Goal: Task Accomplishment & Management: Use online tool/utility

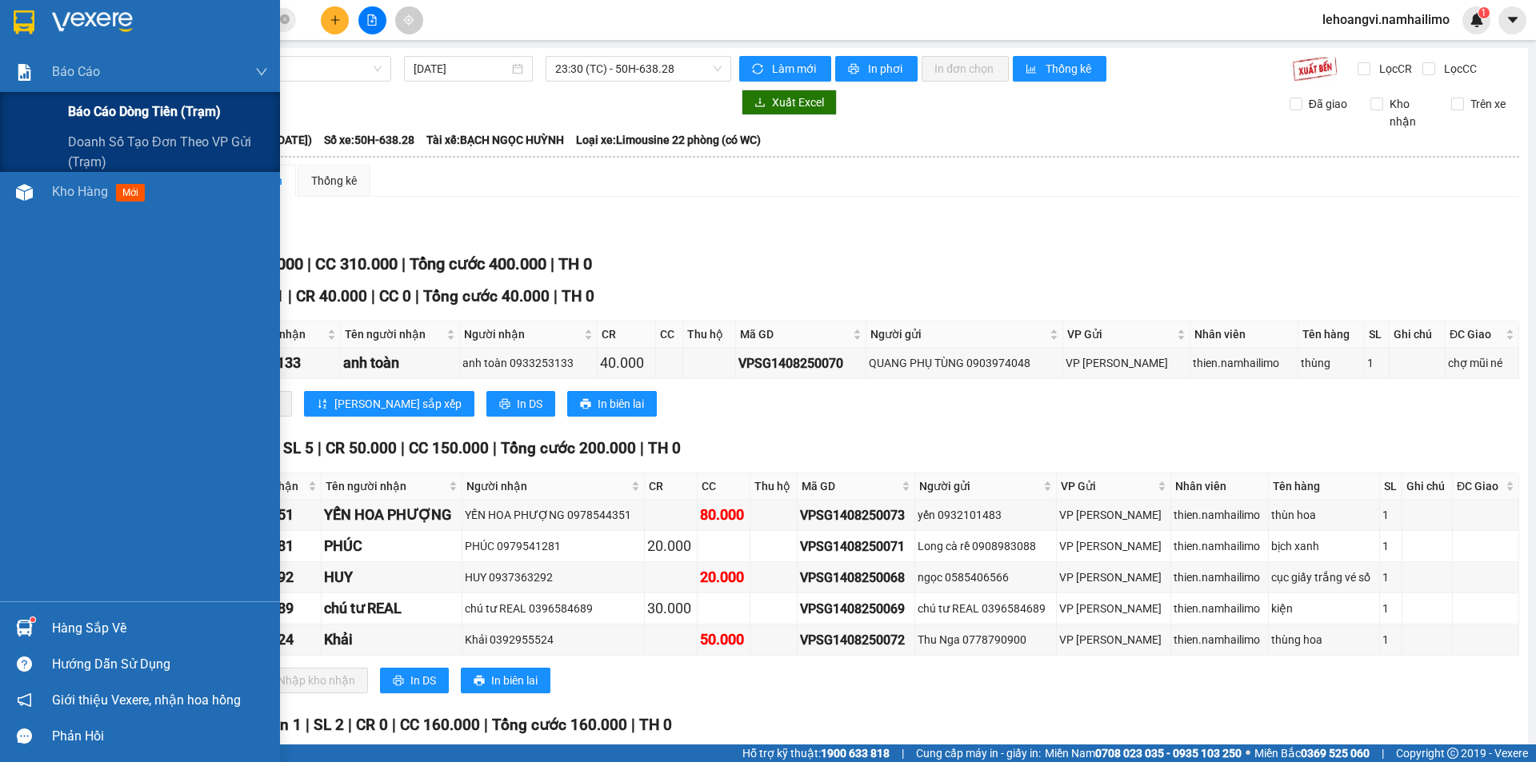
scroll to position [146, 0]
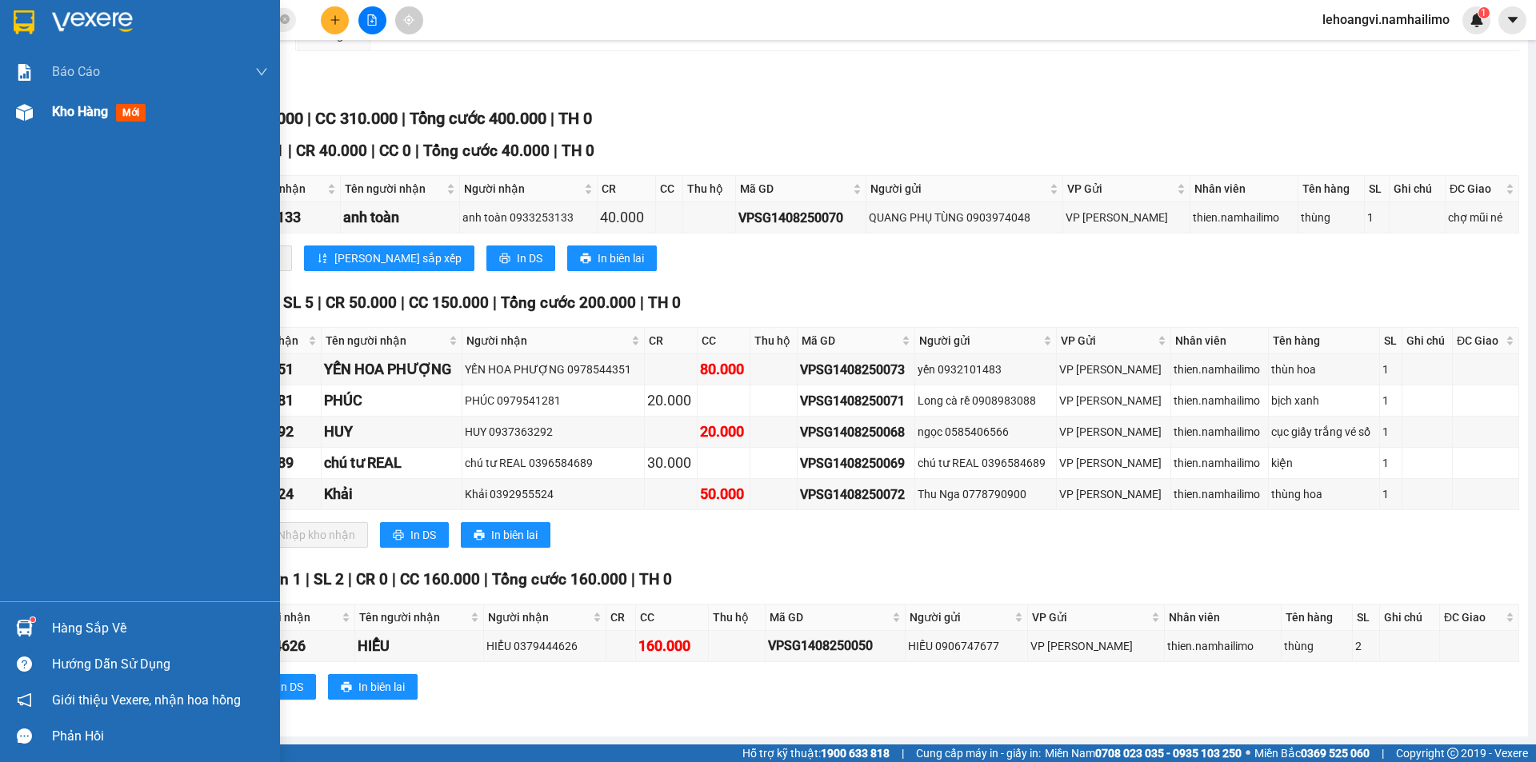
click at [71, 113] on span "Kho hàng" at bounding box center [80, 111] width 56 height 15
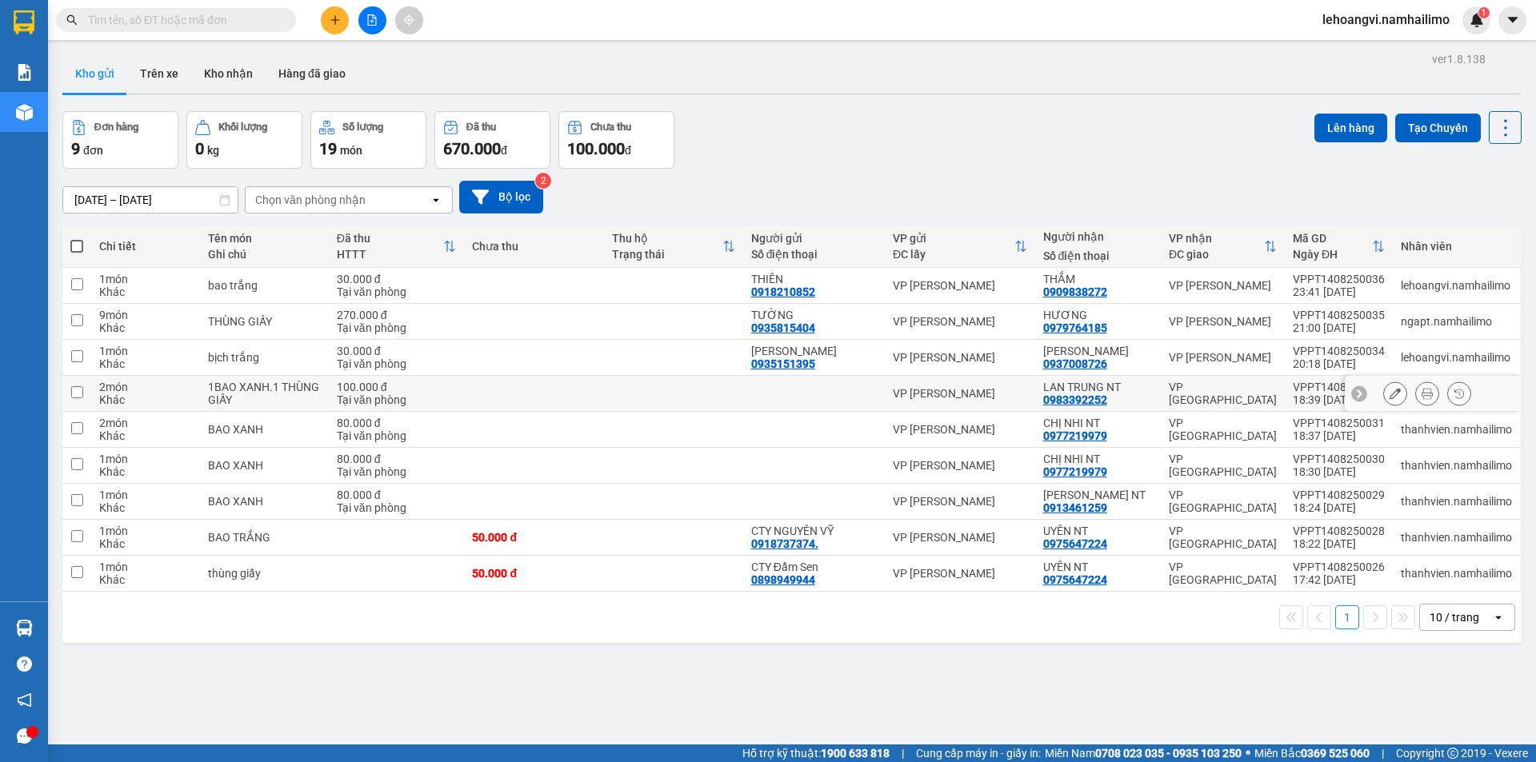
click at [809, 384] on td at bounding box center [814, 394] width 142 height 36
checkbox input "true"
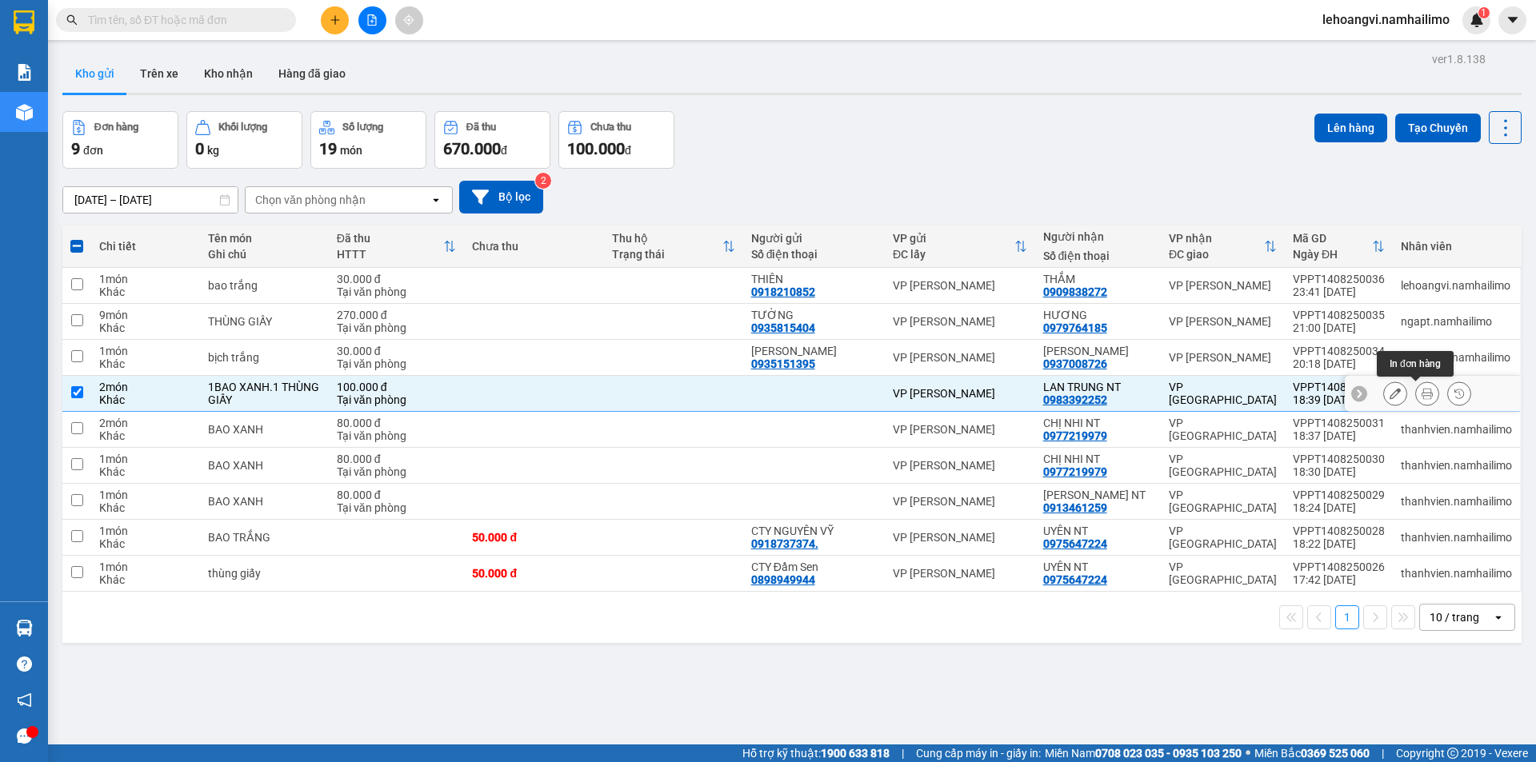
click at [1389, 394] on button at bounding box center [1395, 394] width 22 height 28
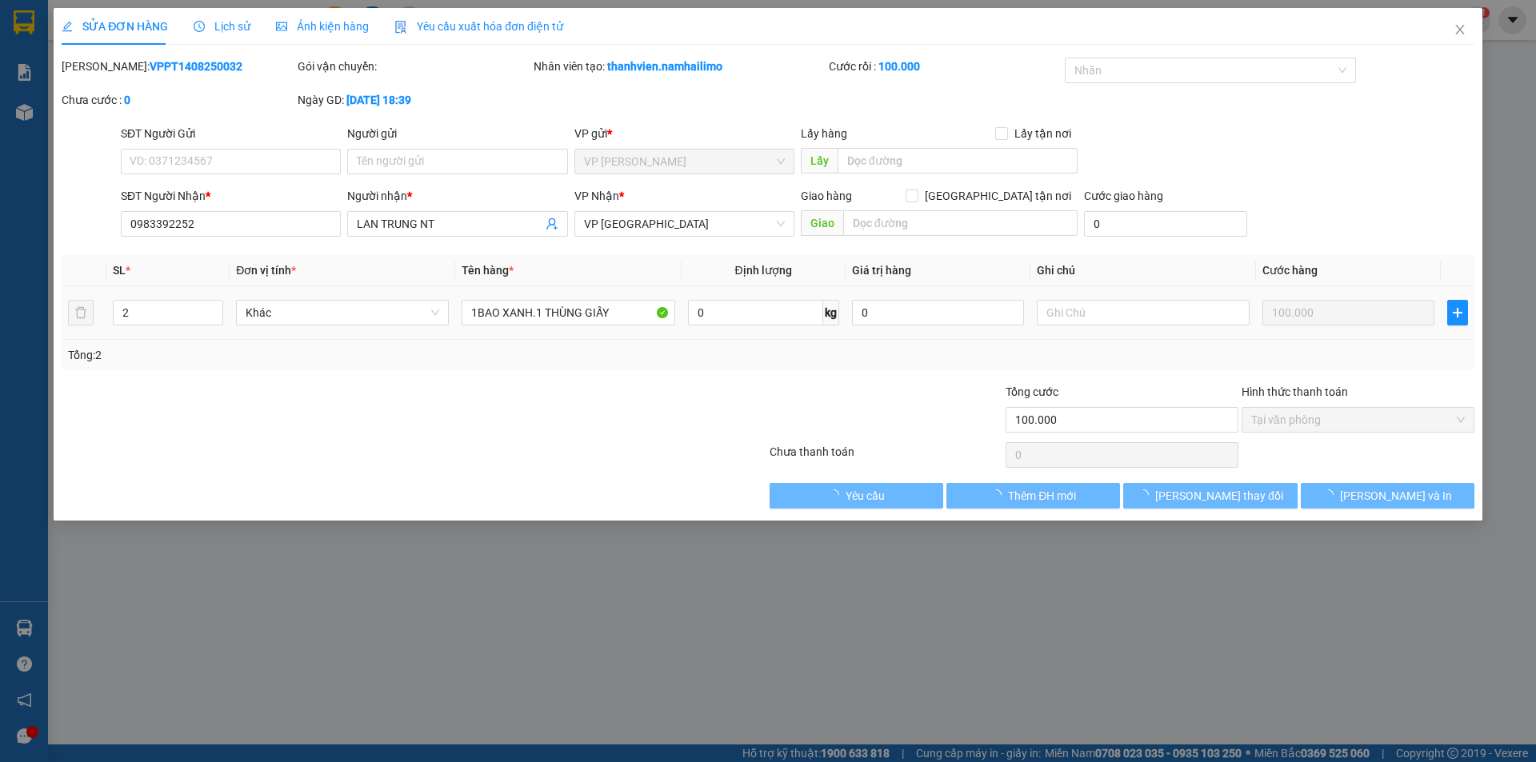
type input "0983392252"
type input "100.000"
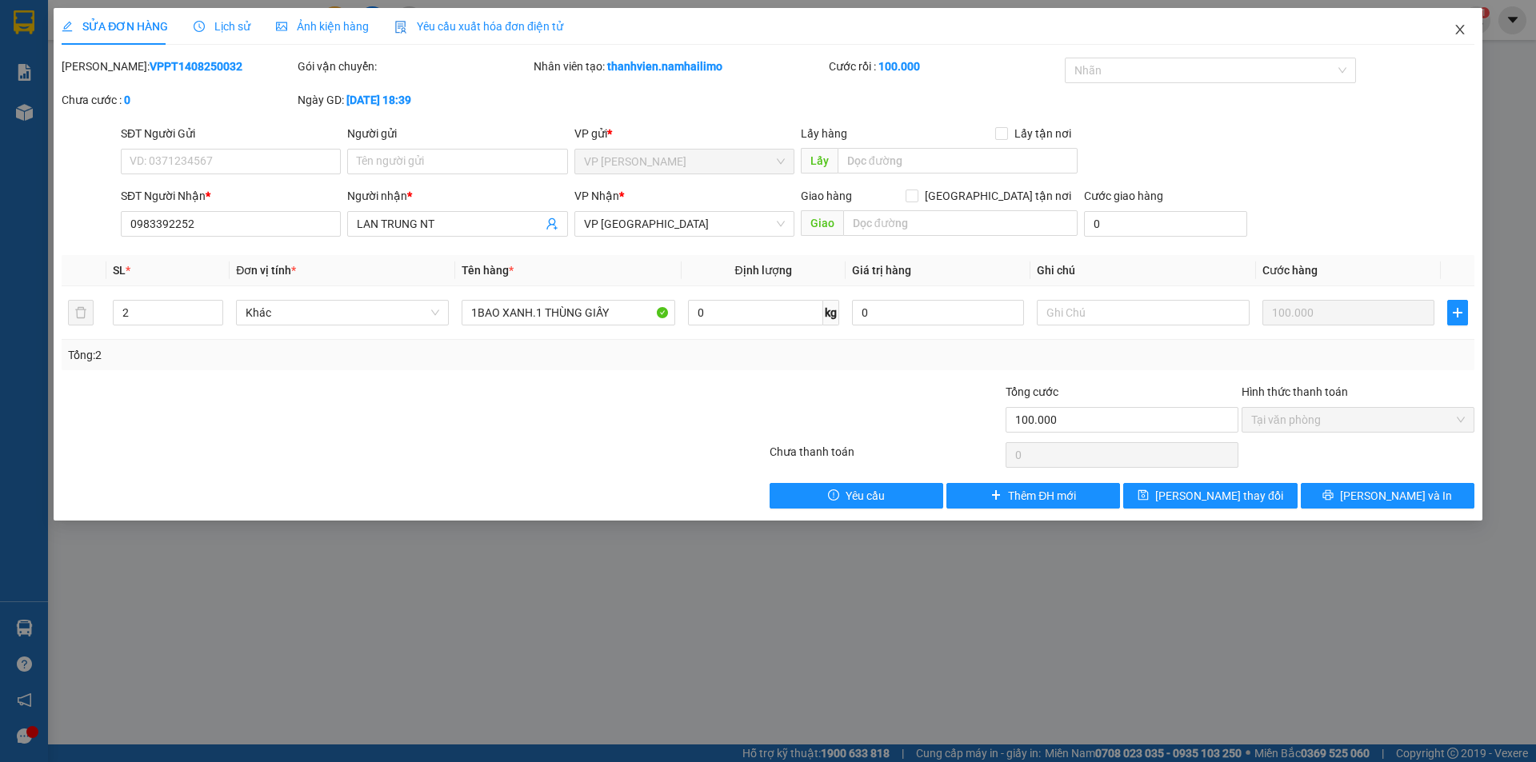
click at [1456, 23] on span "Close" at bounding box center [1459, 30] width 45 height 45
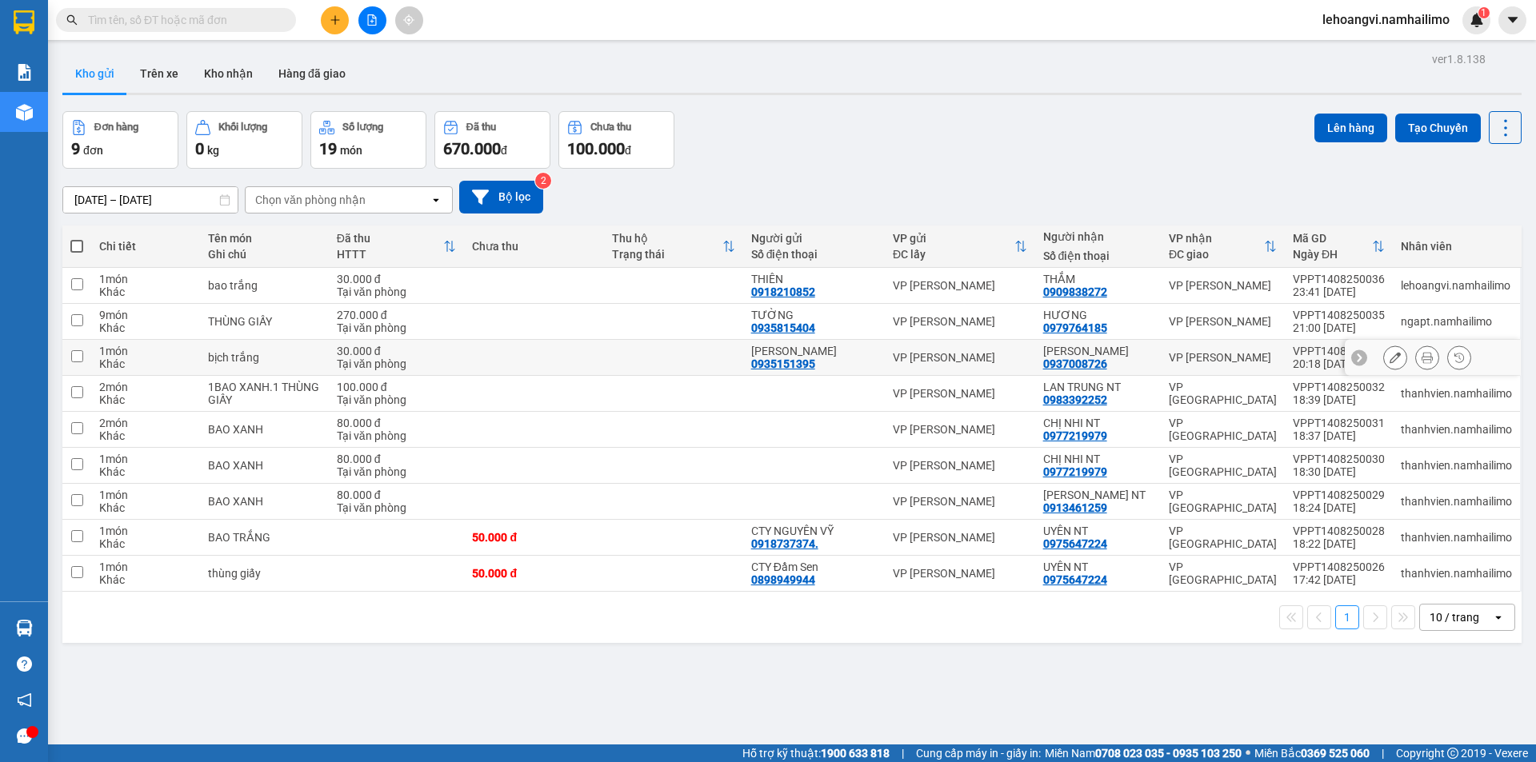
click at [1257, 356] on div "VP [PERSON_NAME]" at bounding box center [1223, 357] width 108 height 13
checkbox input "true"
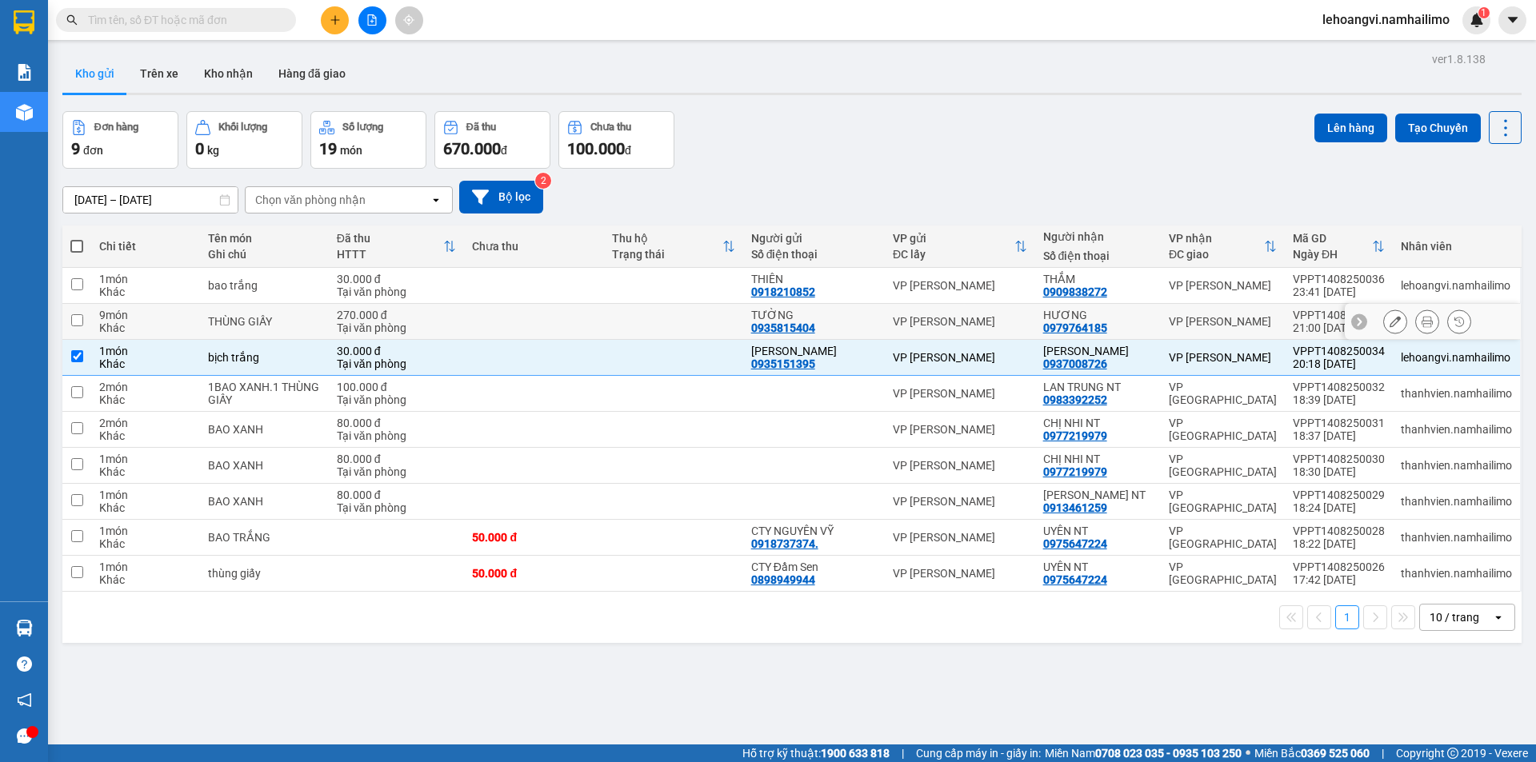
click at [1242, 323] on div "VP [PERSON_NAME]" at bounding box center [1223, 321] width 108 height 13
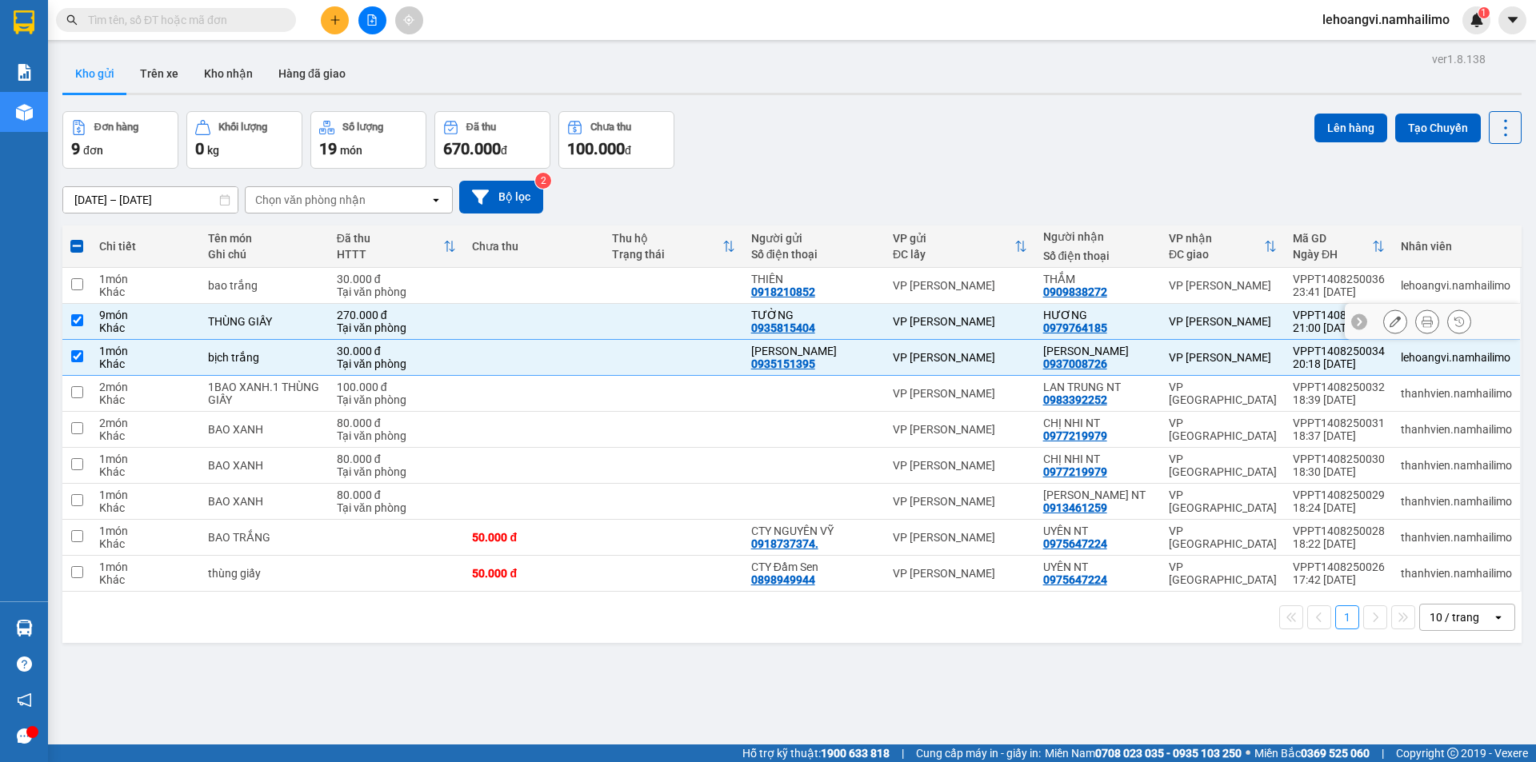
click at [1165, 327] on td "VP [PERSON_NAME]" at bounding box center [1223, 322] width 124 height 36
checkbox input "false"
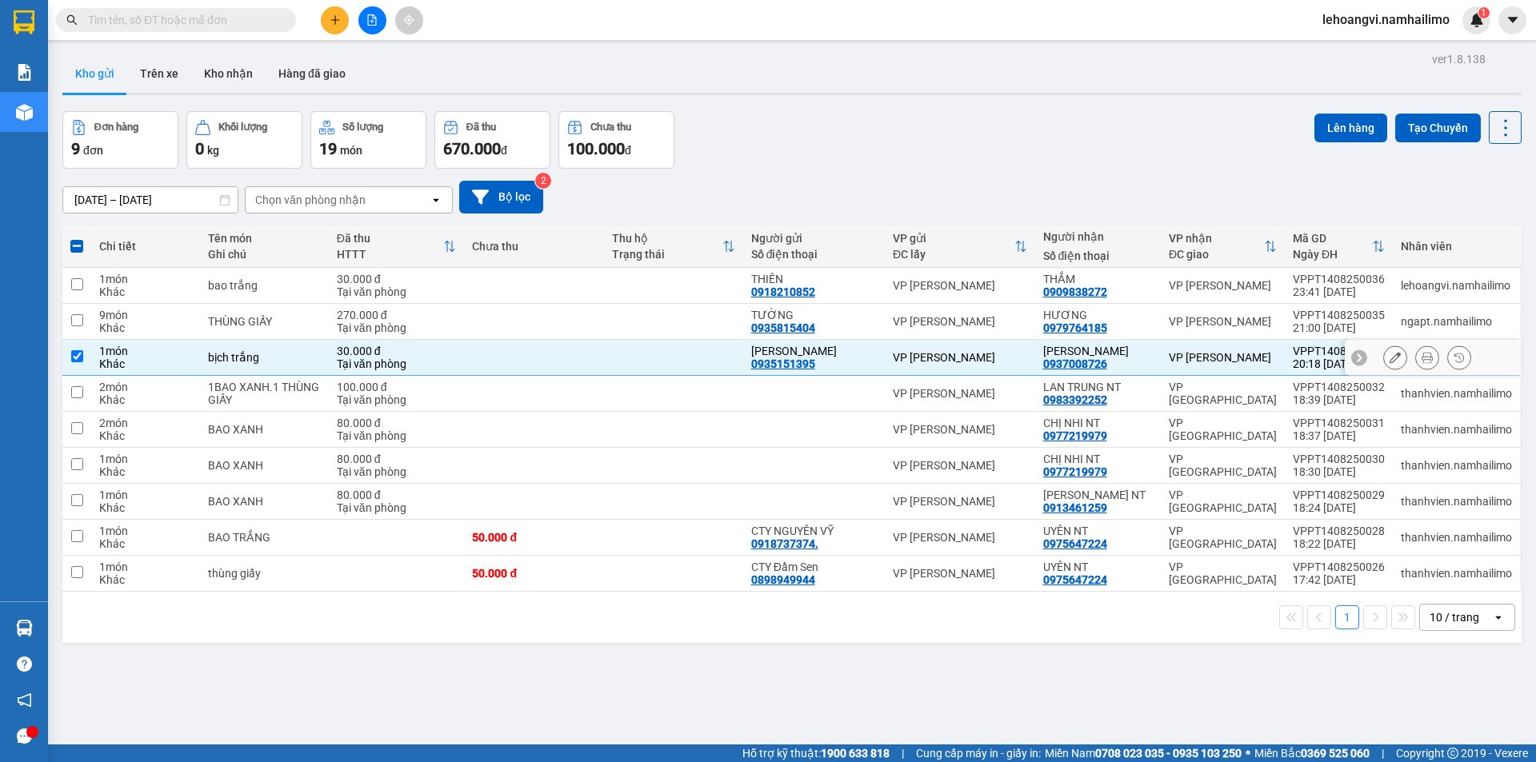
click at [1157, 359] on td "[PERSON_NAME] 0937008726" at bounding box center [1098, 358] width 126 height 36
checkbox input "false"
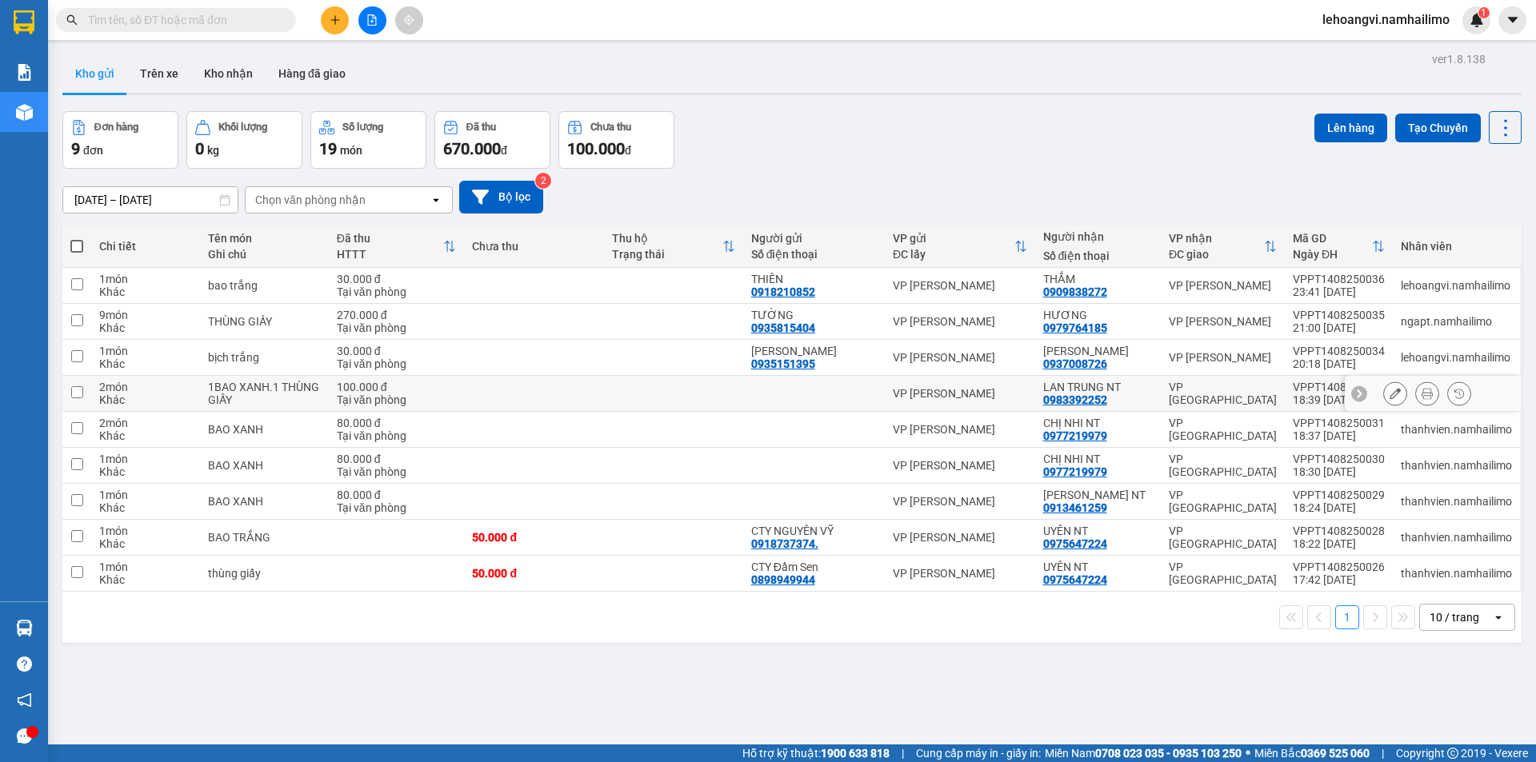
click at [226, 390] on div "1BAO XANH.1 THÙNG GIẤY" at bounding box center [264, 394] width 113 height 26
checkbox input "true"
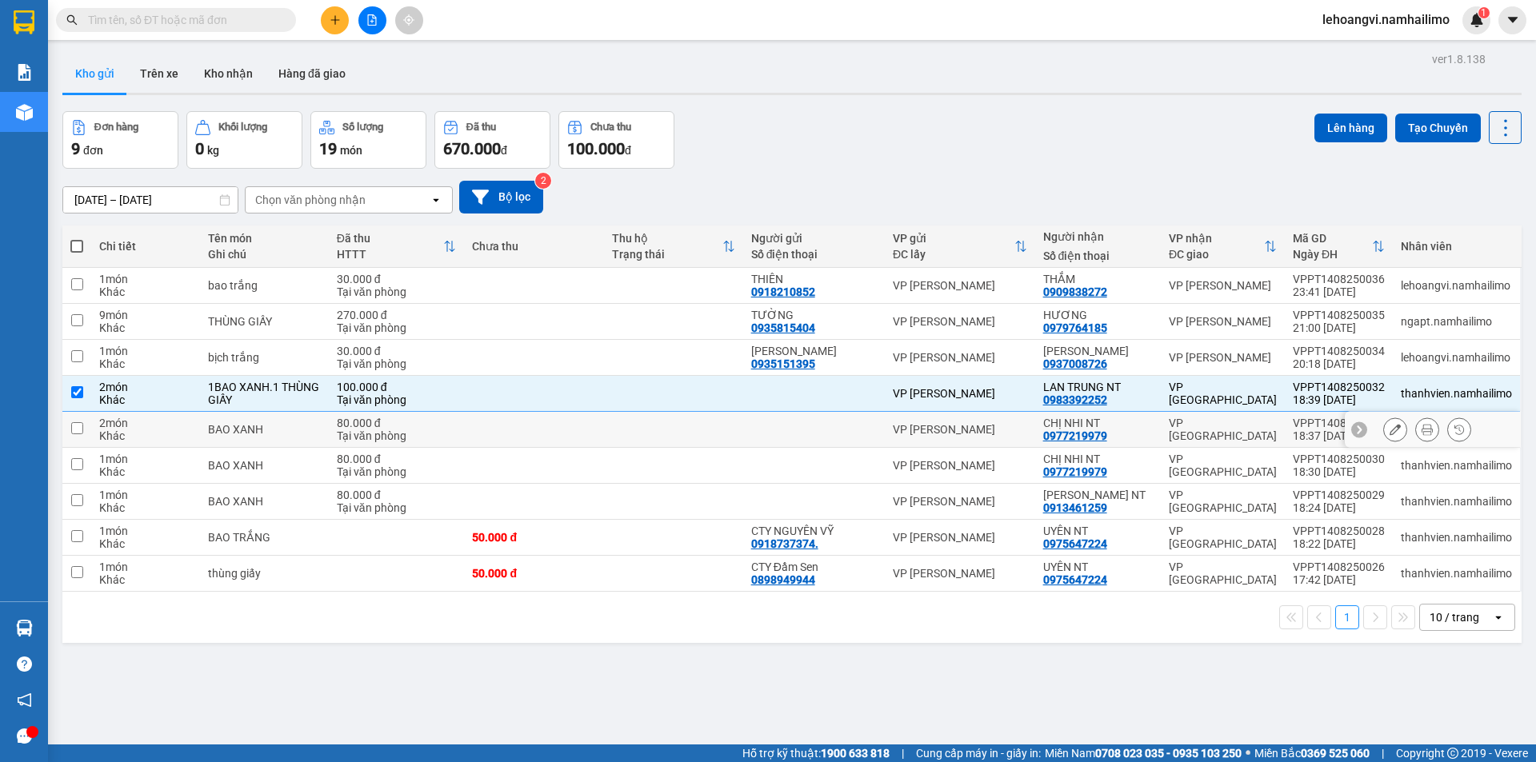
click at [218, 429] on div "BAO XANH" at bounding box center [264, 429] width 113 height 13
checkbox input "true"
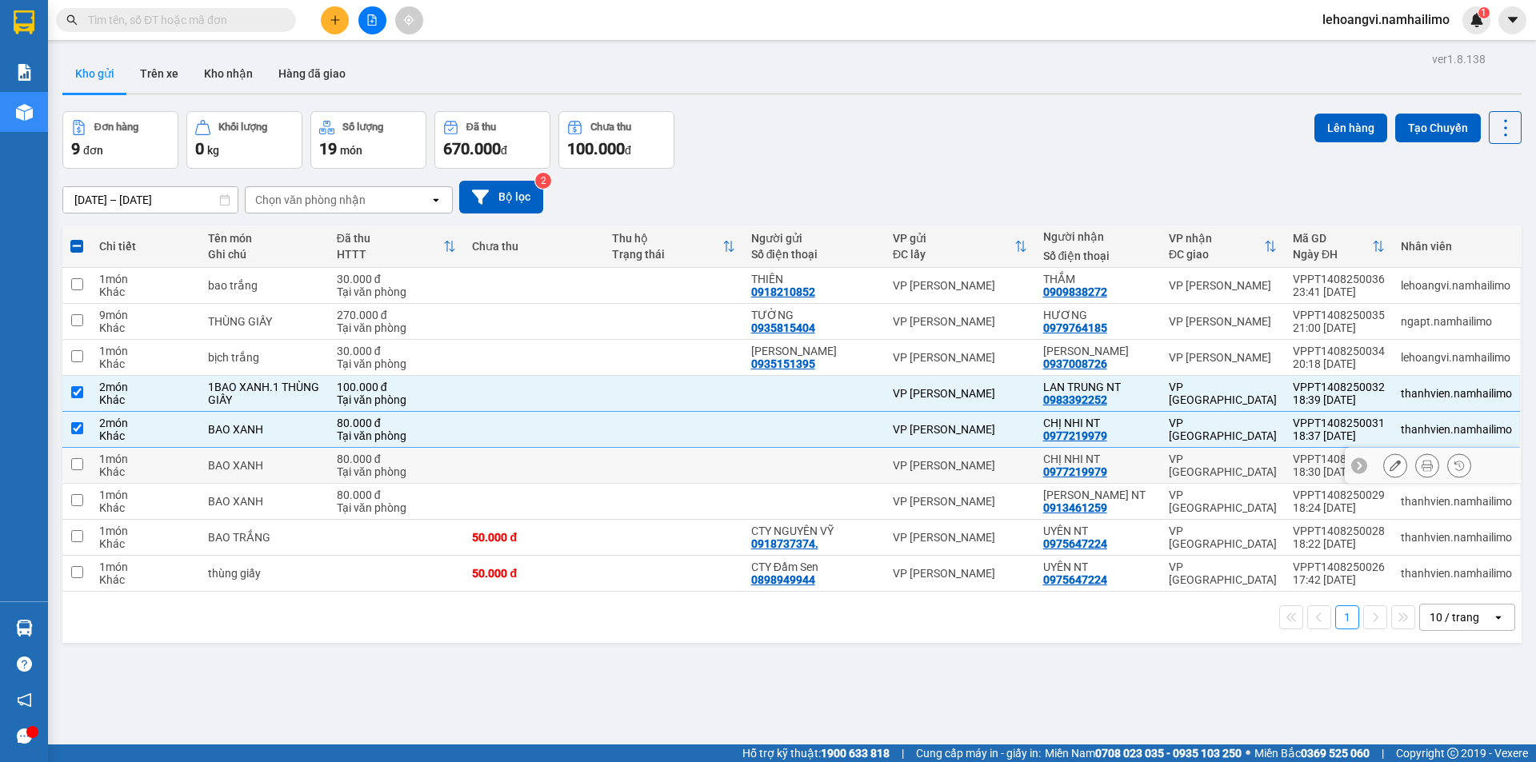
click at [223, 474] on td "BAO XANH" at bounding box center [264, 466] width 129 height 36
checkbox input "true"
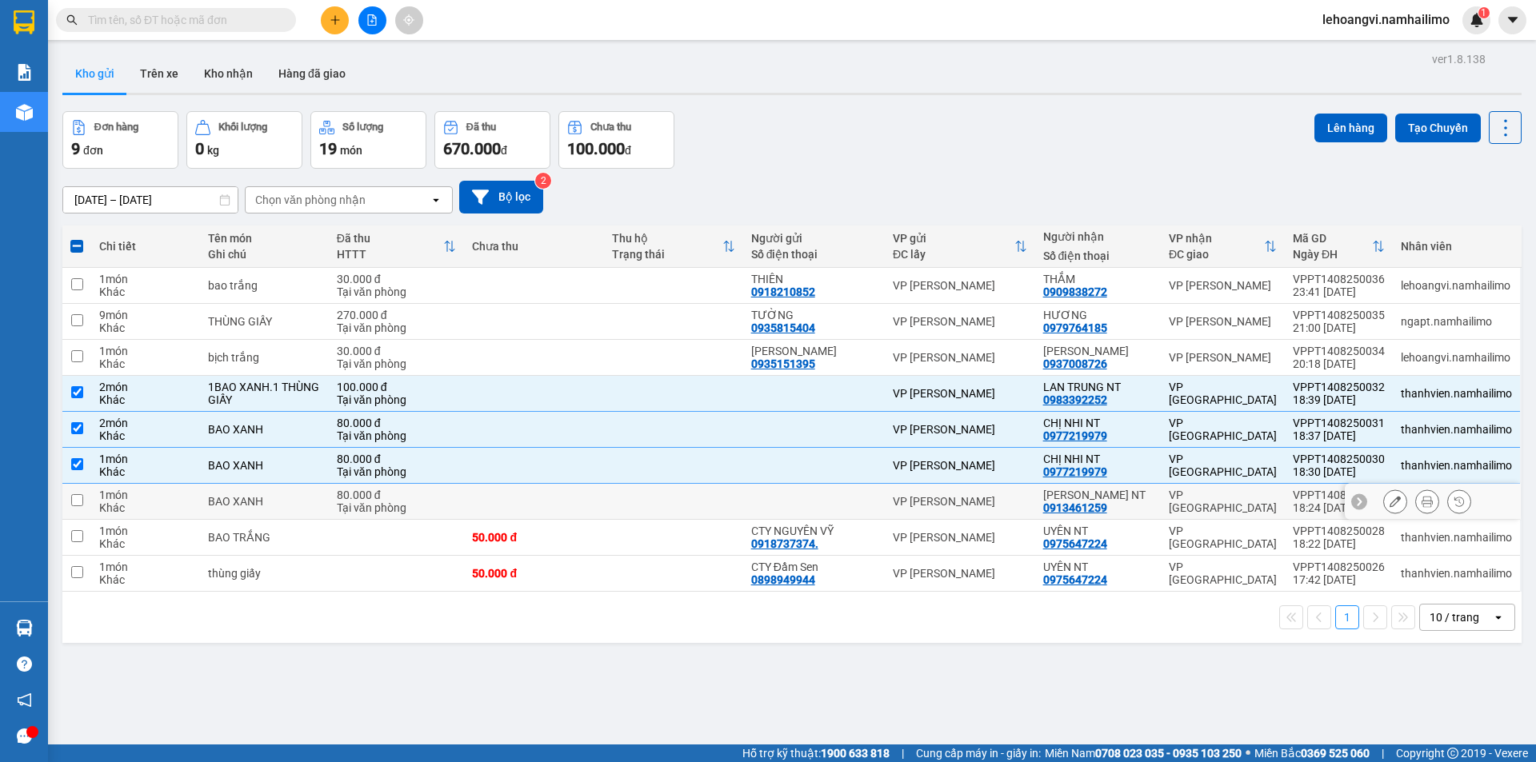
click at [256, 511] on td "BAO XANH" at bounding box center [264, 502] width 129 height 36
checkbox input "true"
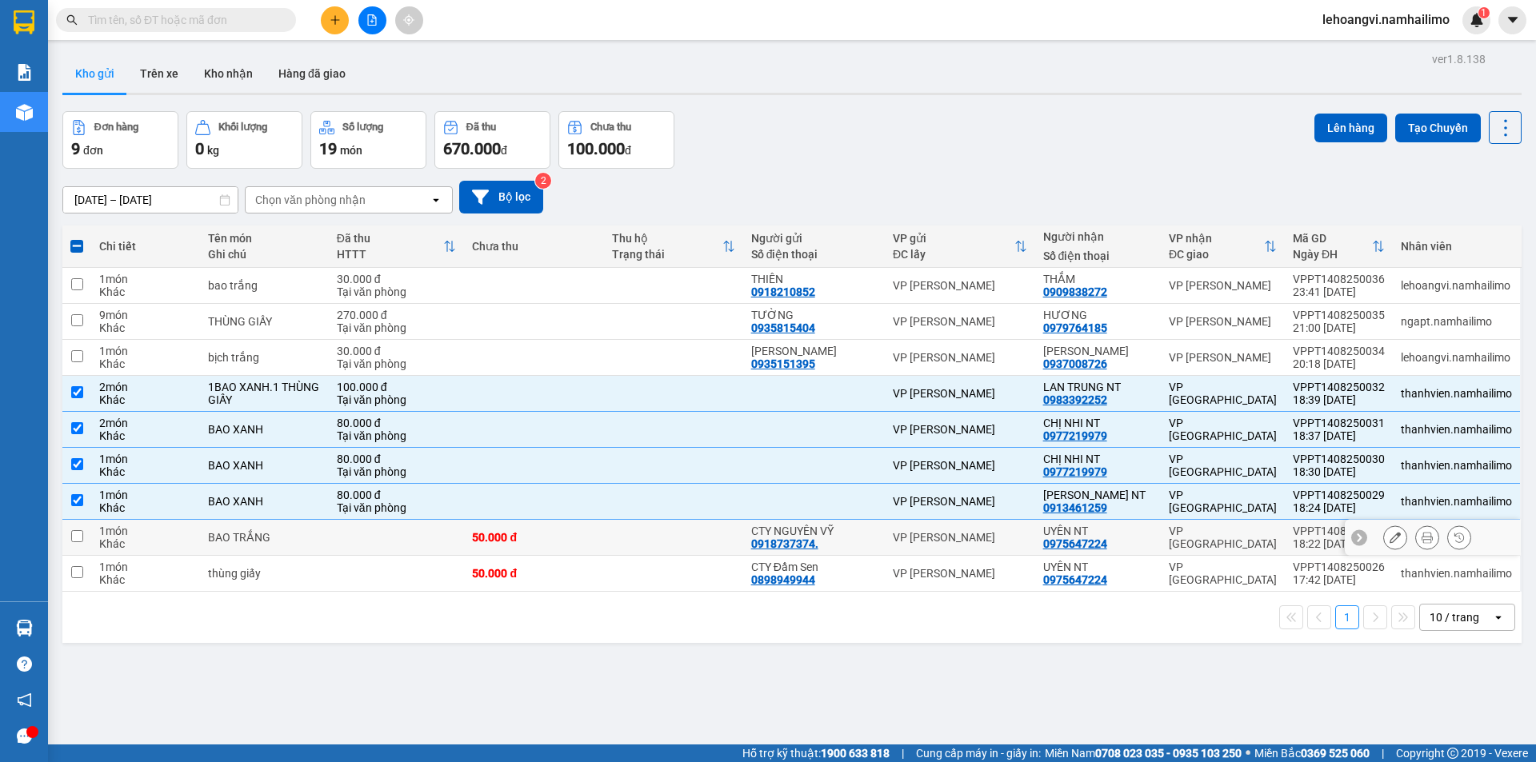
drag, startPoint x: 256, startPoint y: 525, endPoint x: 267, endPoint y: 593, distance: 69.7
click at [256, 534] on td "BAO TRẮNG" at bounding box center [264, 538] width 129 height 36
checkbox input "true"
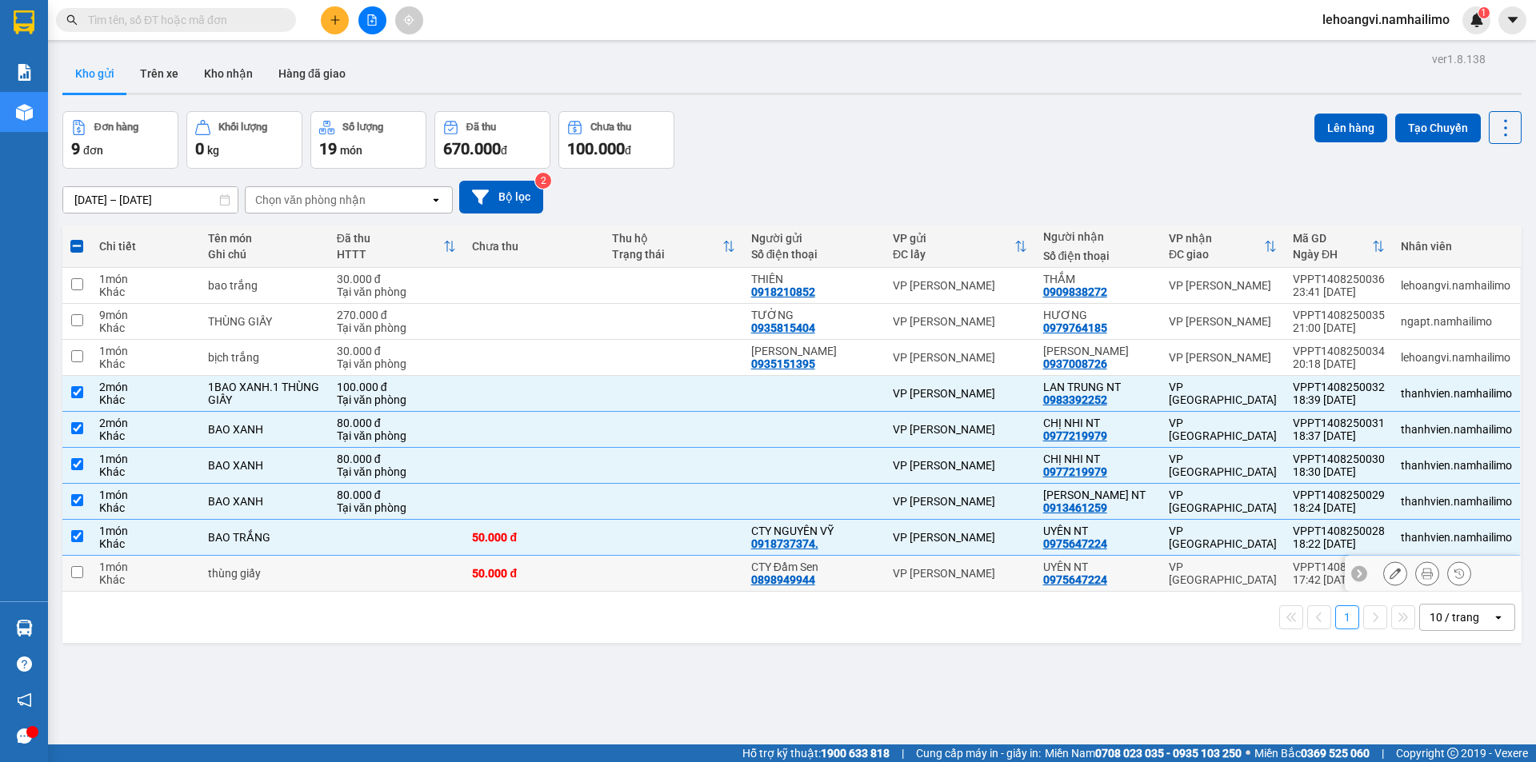
click at [282, 565] on td "thùng giấy" at bounding box center [264, 574] width 129 height 36
checkbox input "true"
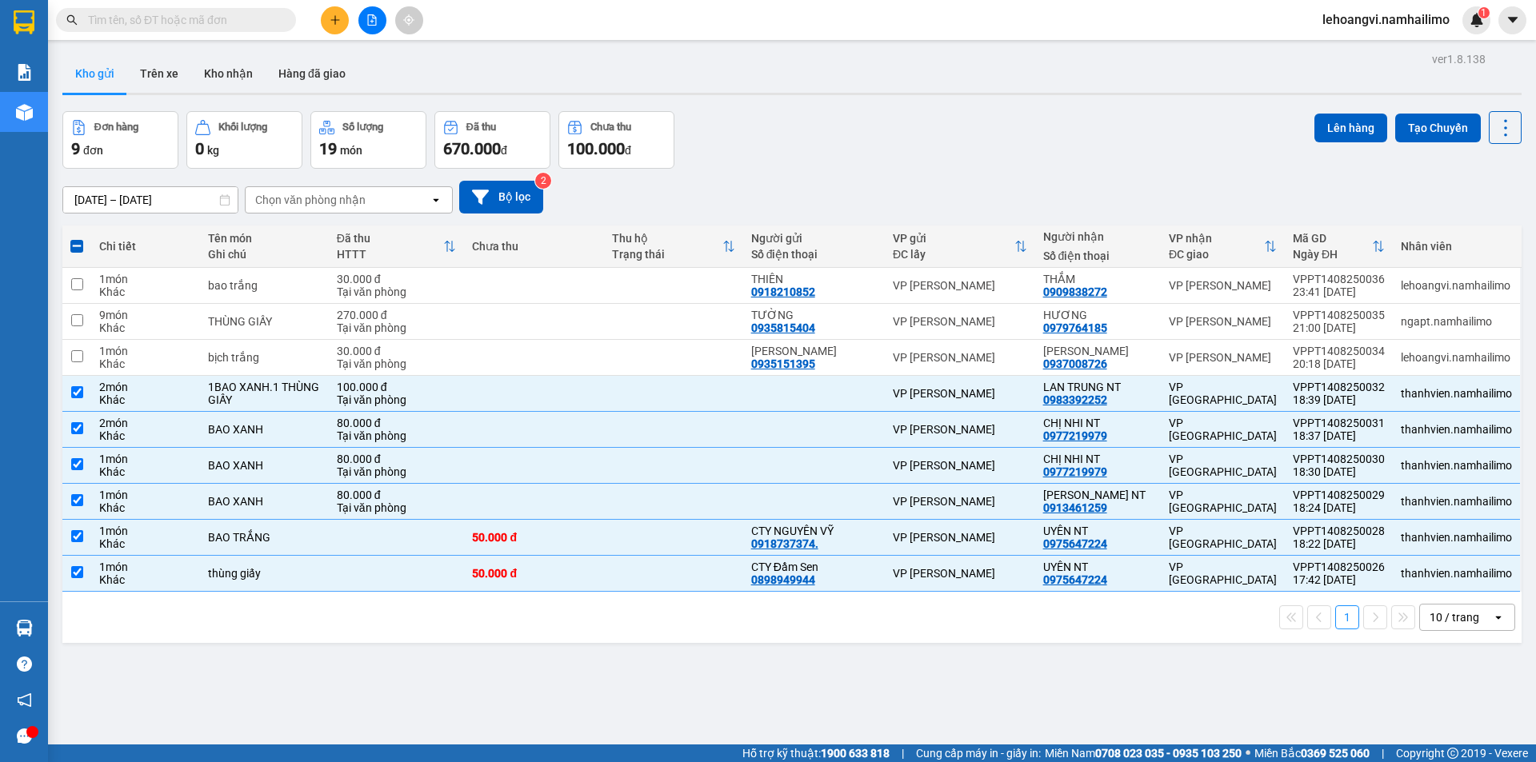
click at [1347, 110] on div "ver 1.8.138 Kho gửi Trên xe Kho nhận Hàng đã giao Đơn hàng 9 đơn Khối lượng 0 k…" at bounding box center [792, 429] width 1472 height 762
click at [1334, 125] on button "Lên hàng" at bounding box center [1350, 128] width 73 height 29
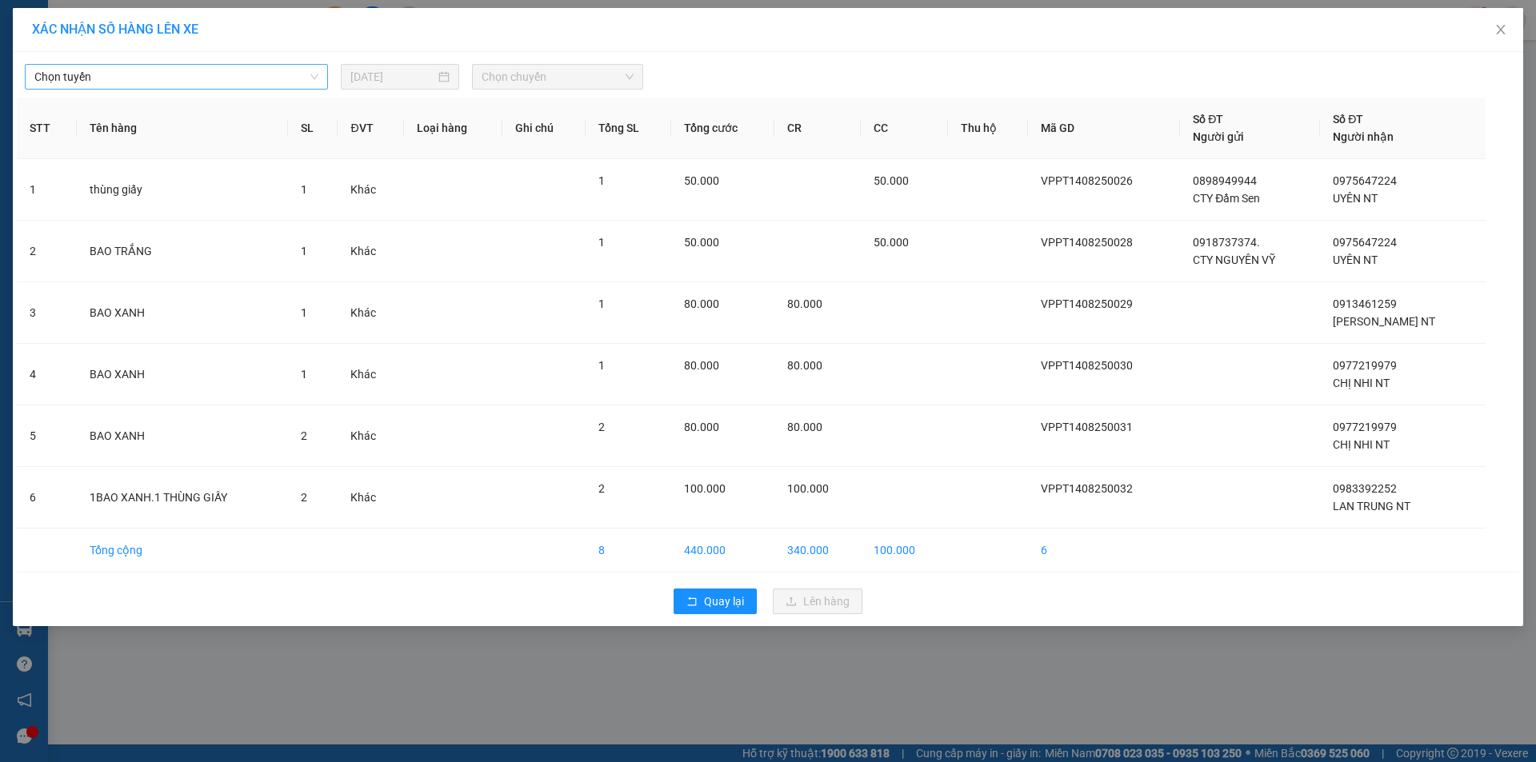
click at [249, 82] on span "Chọn tuyến" at bounding box center [176, 77] width 284 height 24
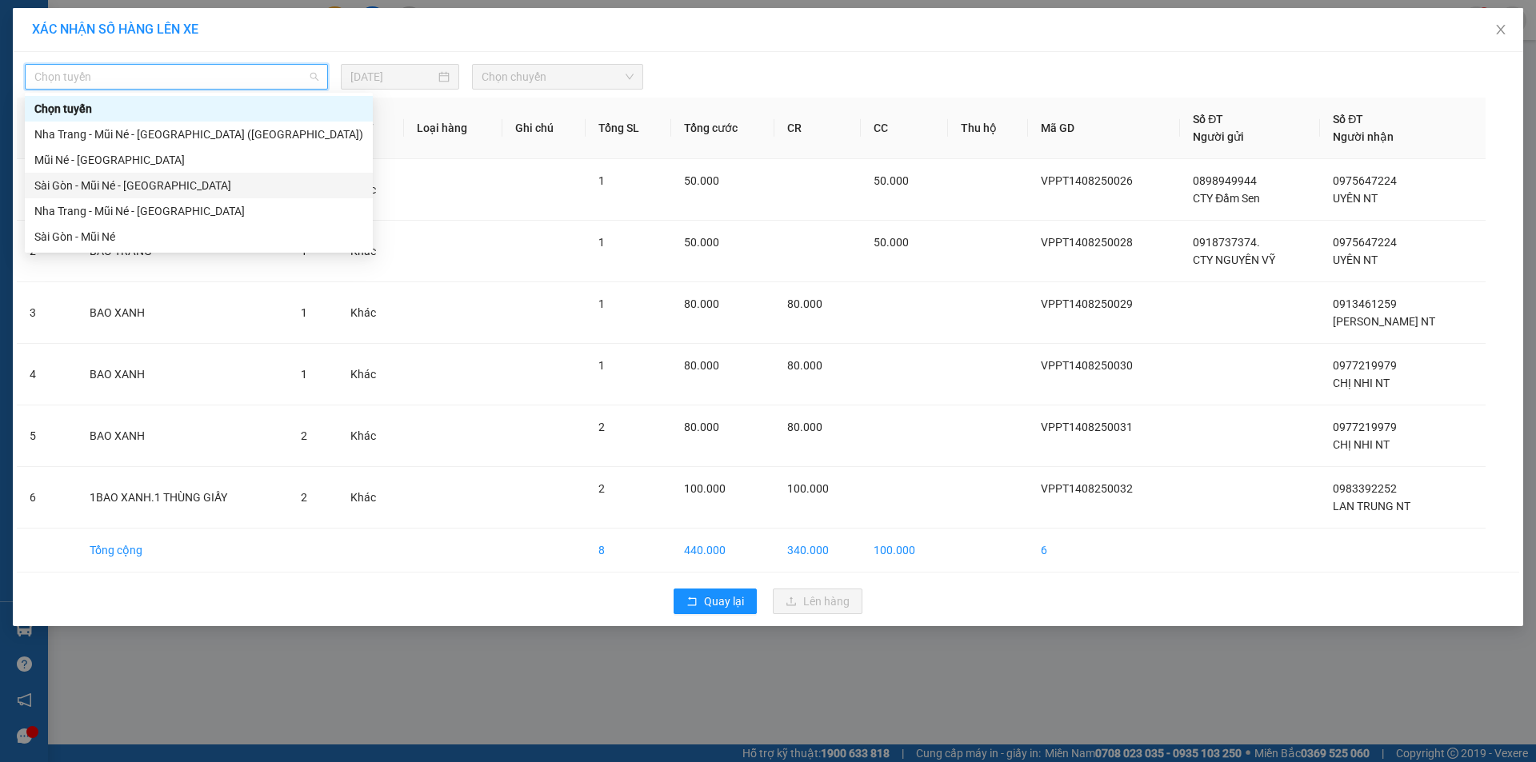
click at [133, 186] on div "Sài Gòn - Mũi Né - [GEOGRAPHIC_DATA]" at bounding box center [198, 186] width 329 height 18
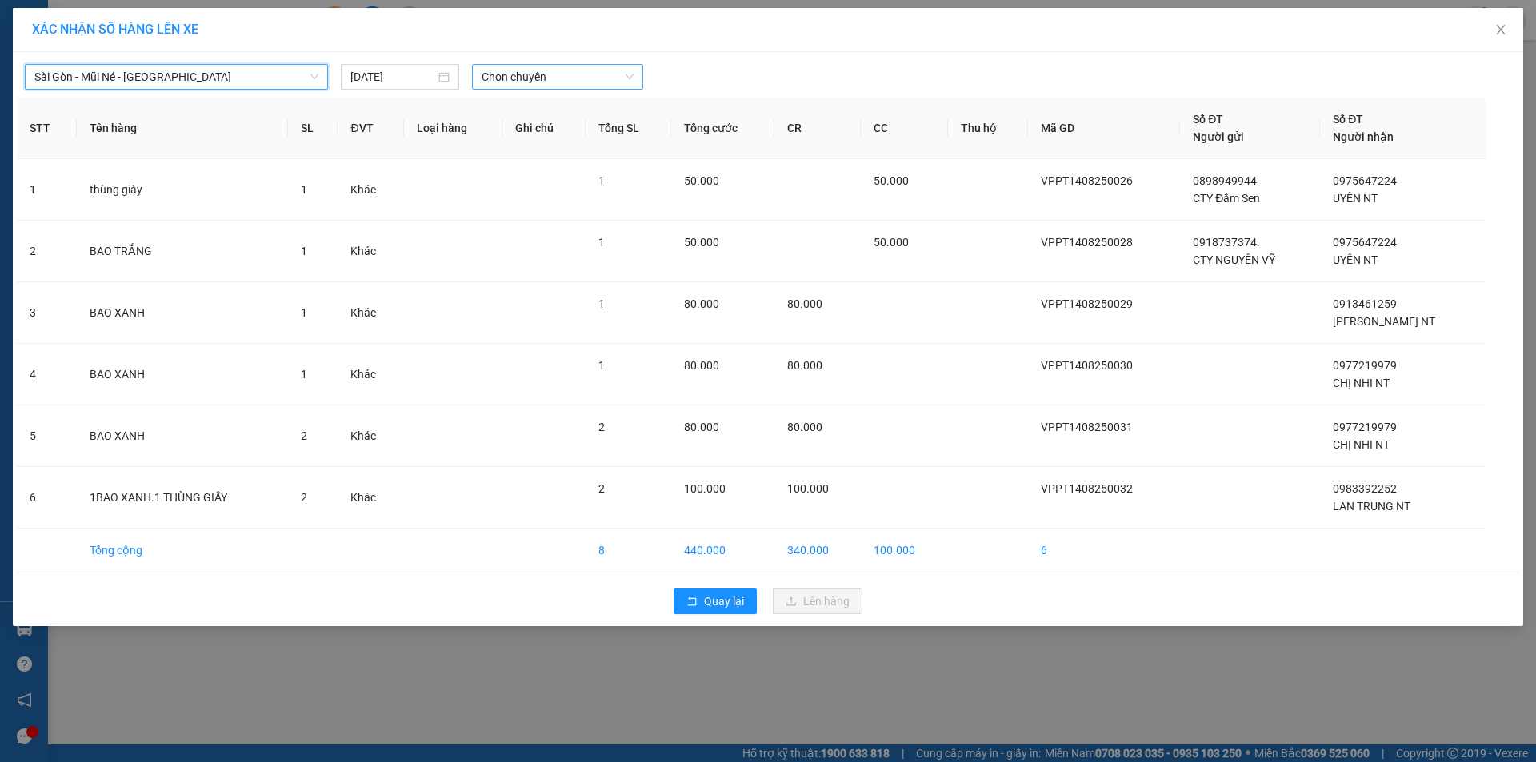
click at [586, 77] on span "Chọn chuyến" at bounding box center [558, 77] width 152 height 24
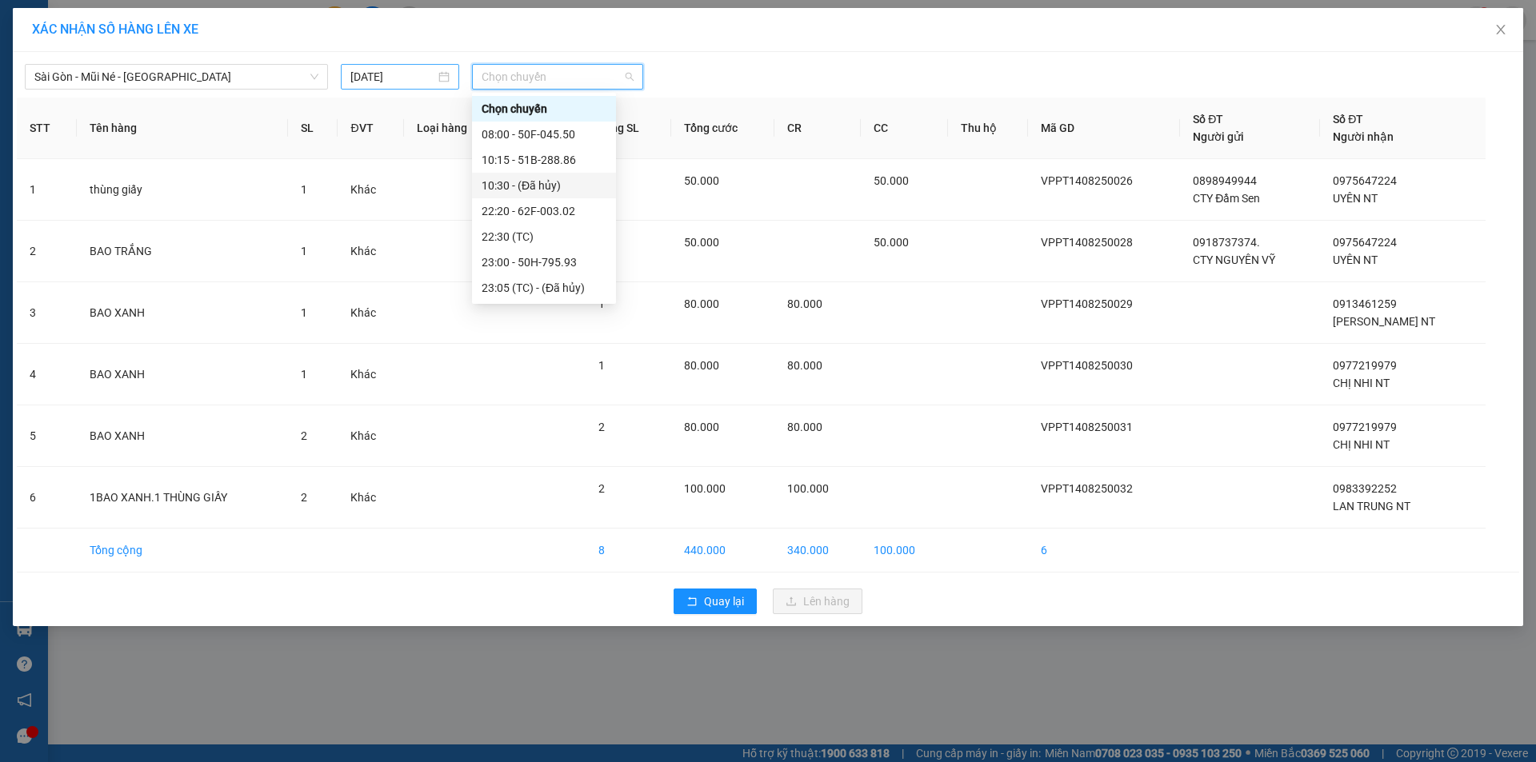
click at [398, 78] on input "[DATE]" at bounding box center [392, 77] width 85 height 18
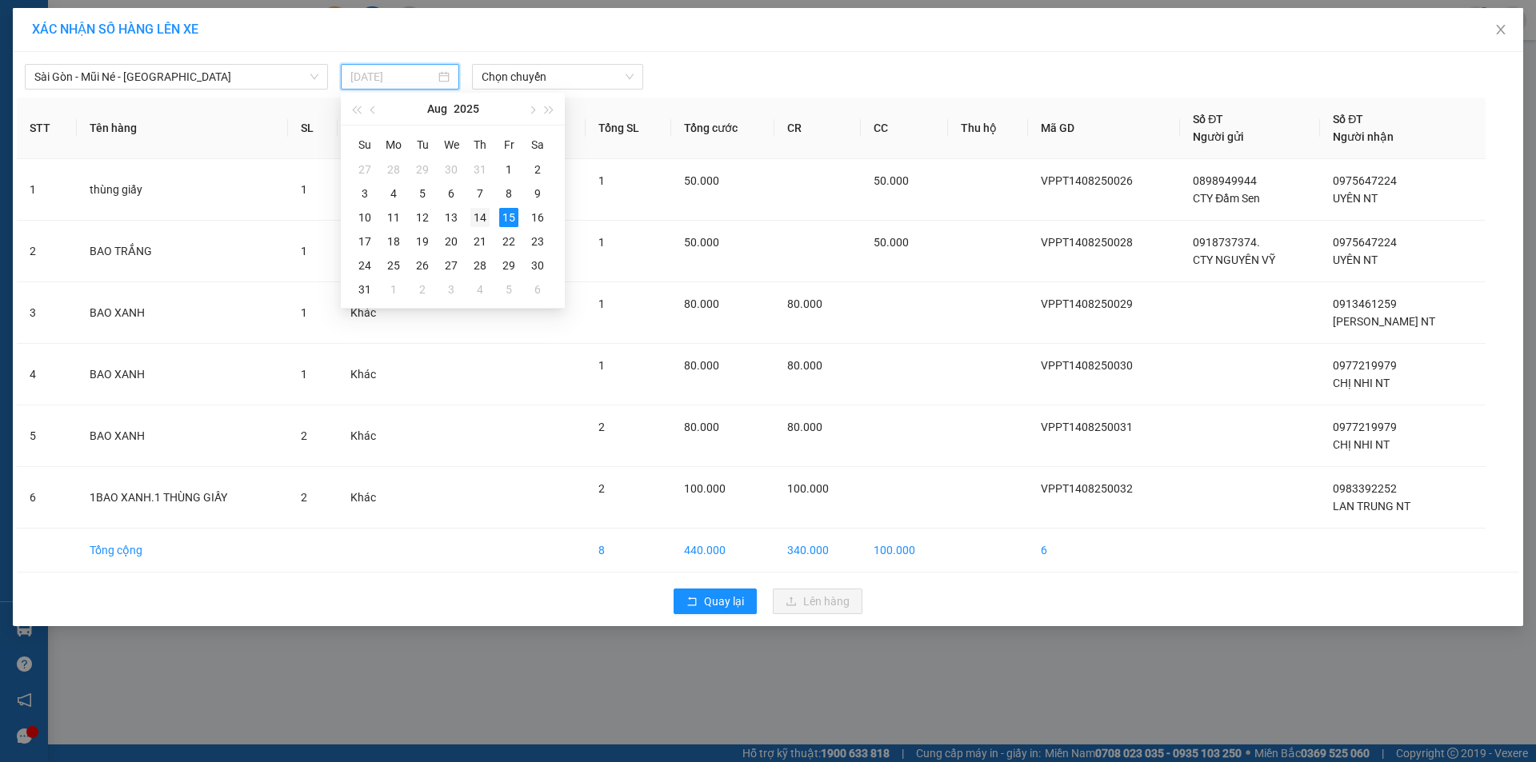
click at [477, 208] on div "14" at bounding box center [479, 217] width 19 height 19
type input "[DATE]"
click at [569, 93] on div "[GEOGRAPHIC_DATA] - Mũi Né - [GEOGRAPHIC_DATA] [DATE] Chọn chuyến STT Tên hàng …" at bounding box center [768, 339] width 1510 height 574
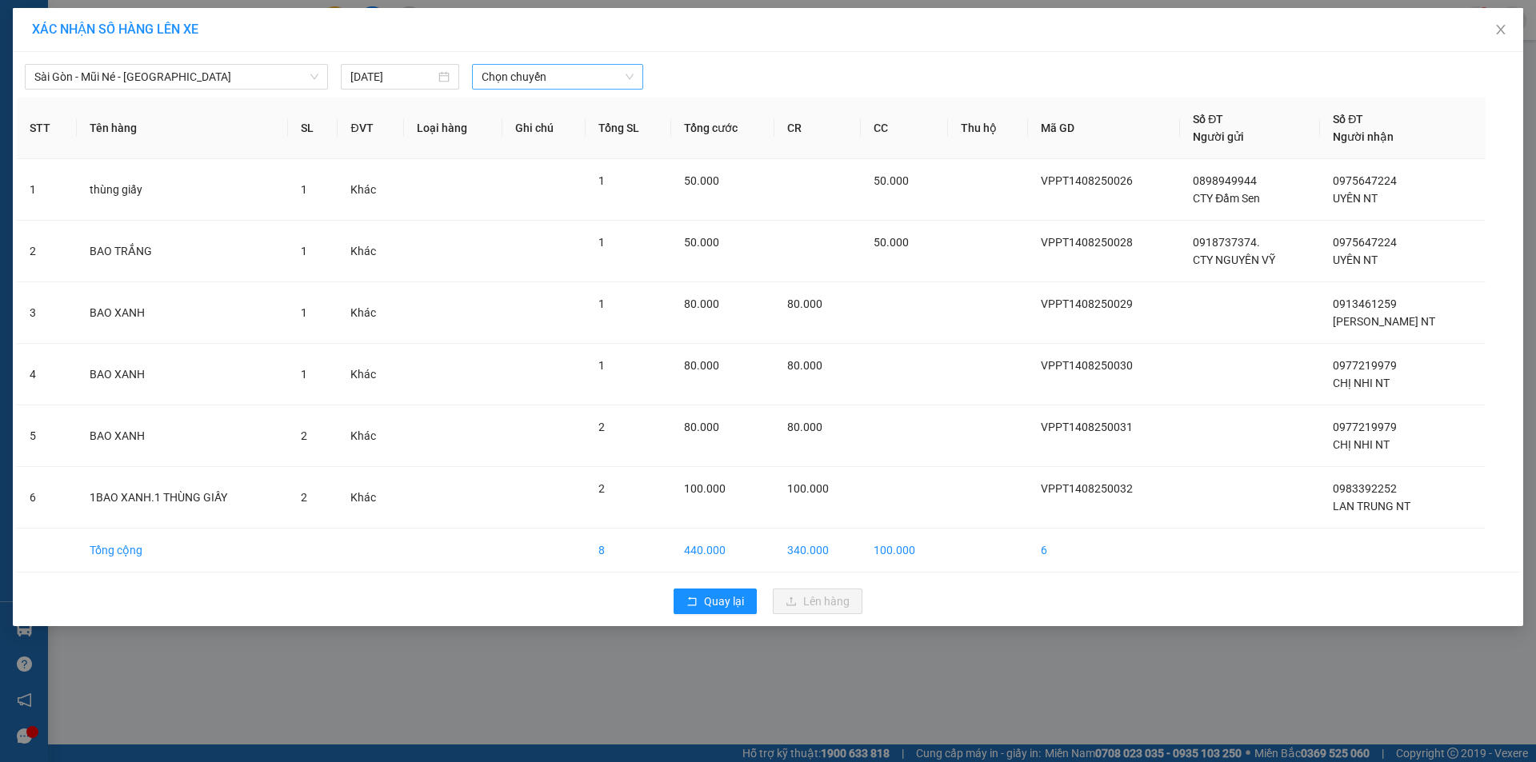
click at [563, 65] on span "Chọn chuyến" at bounding box center [558, 77] width 152 height 24
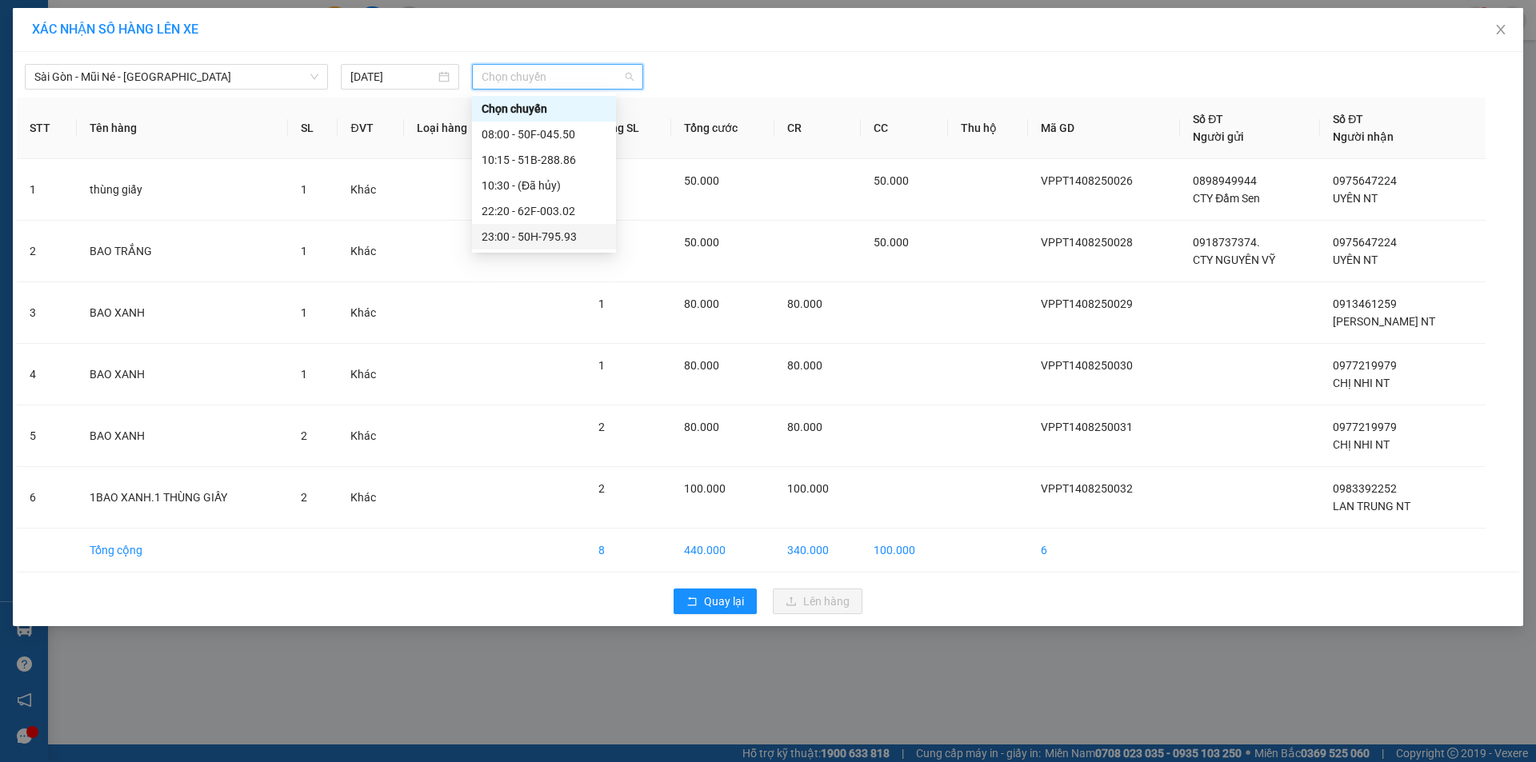
click at [578, 228] on div "23:00 - 50H-795.93" at bounding box center [544, 237] width 125 height 18
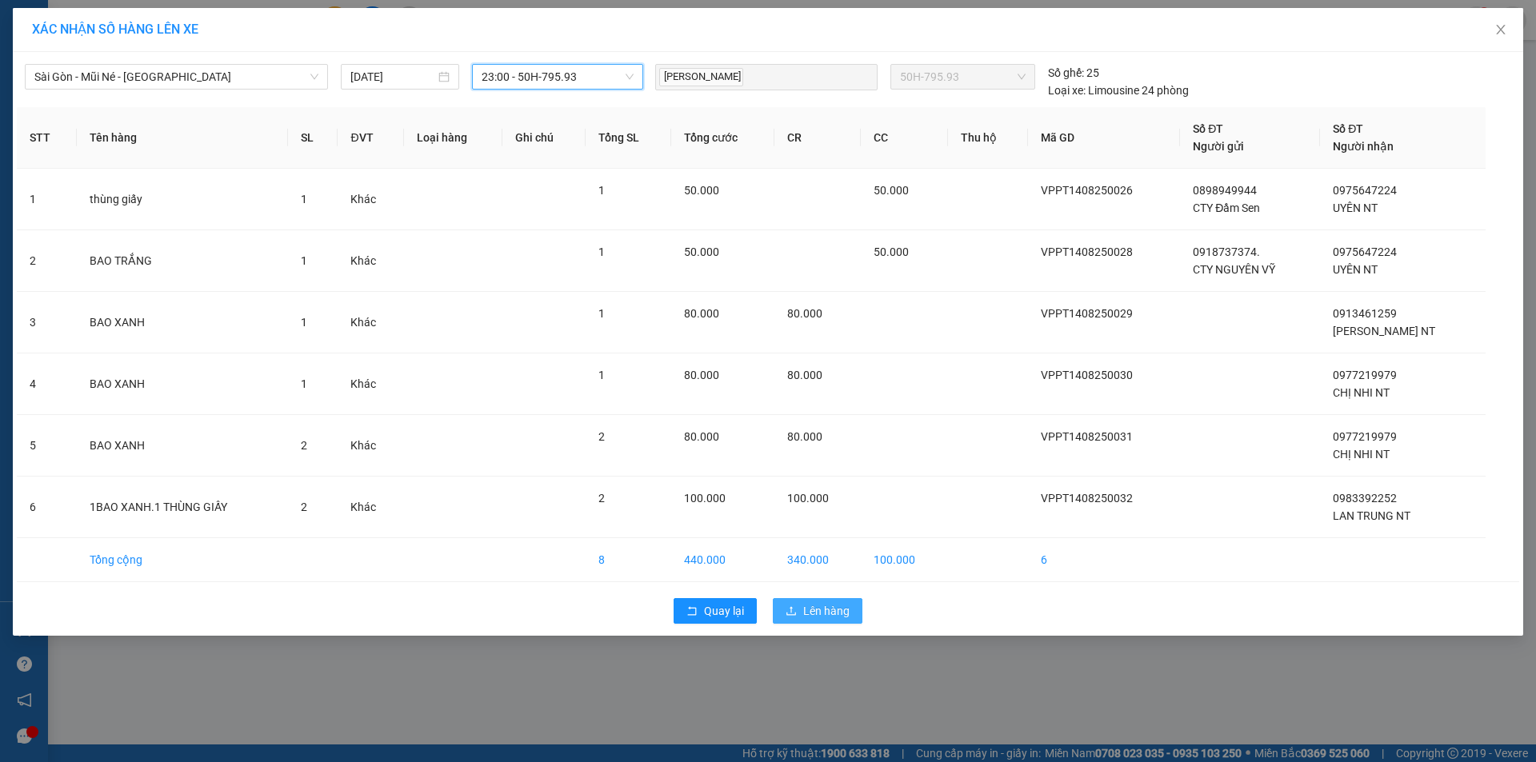
click at [837, 609] on span "Lên hàng" at bounding box center [826, 611] width 46 height 18
